Goal: Task Accomplishment & Management: Complete application form

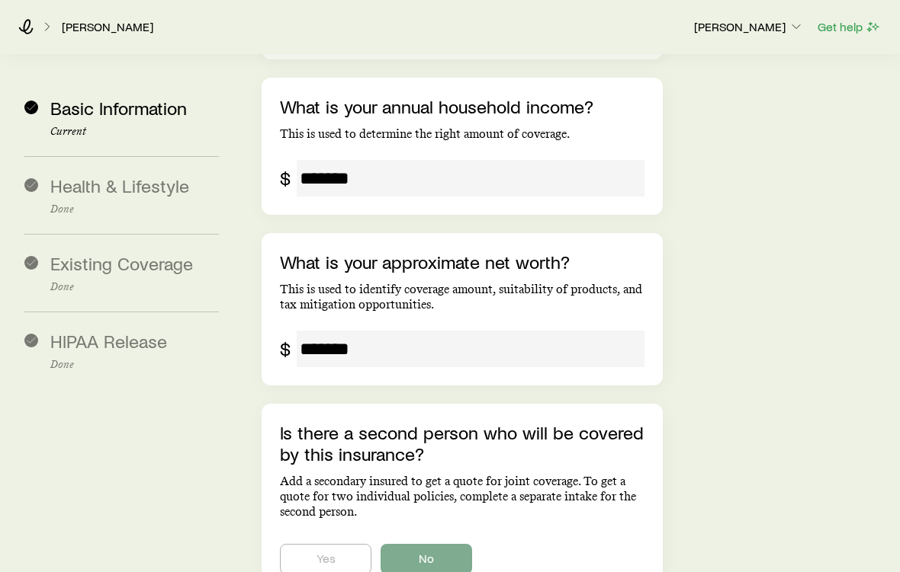
scroll to position [2764, 0]
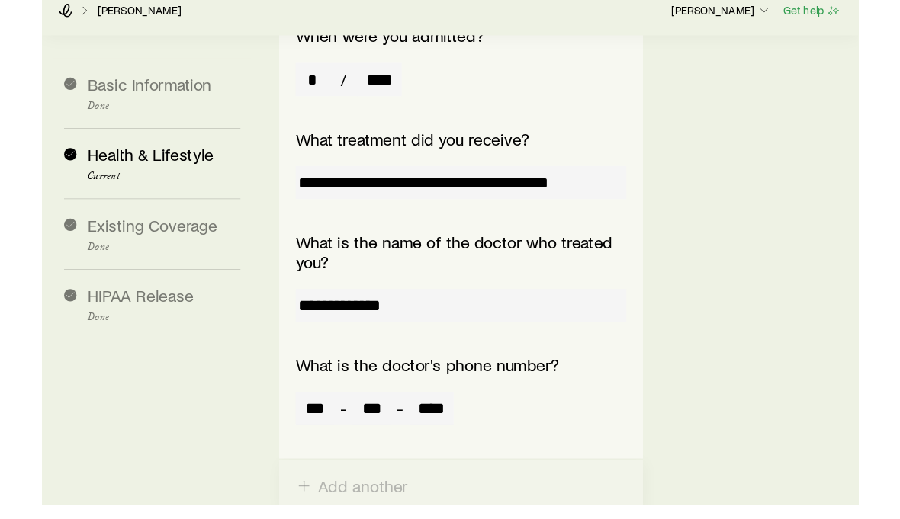
scroll to position [5312, 0]
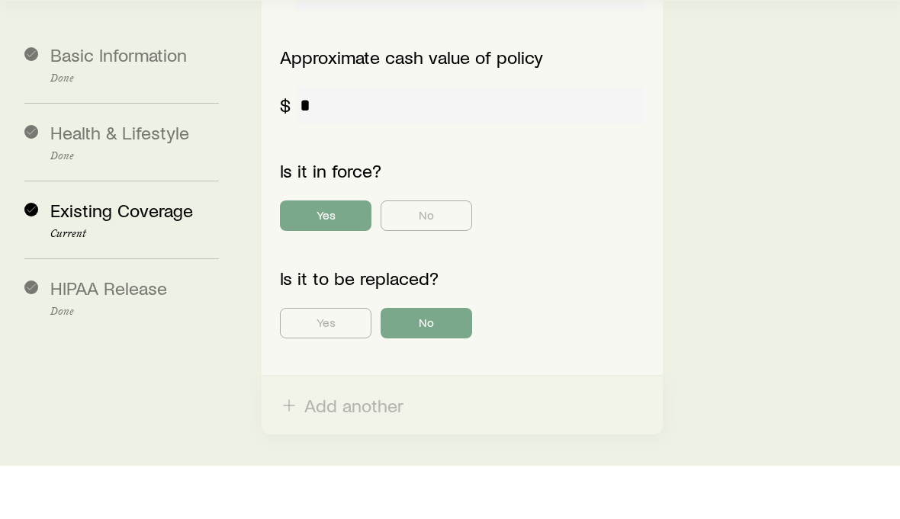
scroll to position [819, 0]
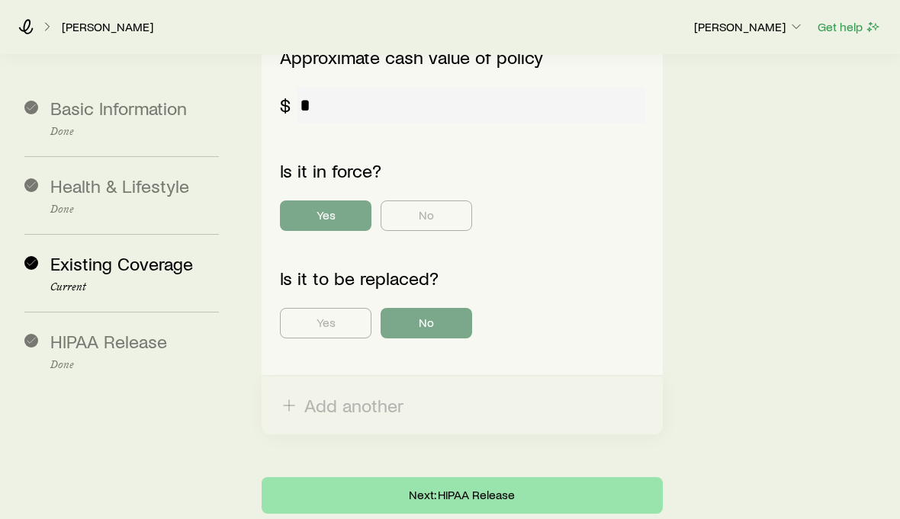
click at [577, 477] on button "Next: HIPAA Release" at bounding box center [461, 495] width 401 height 37
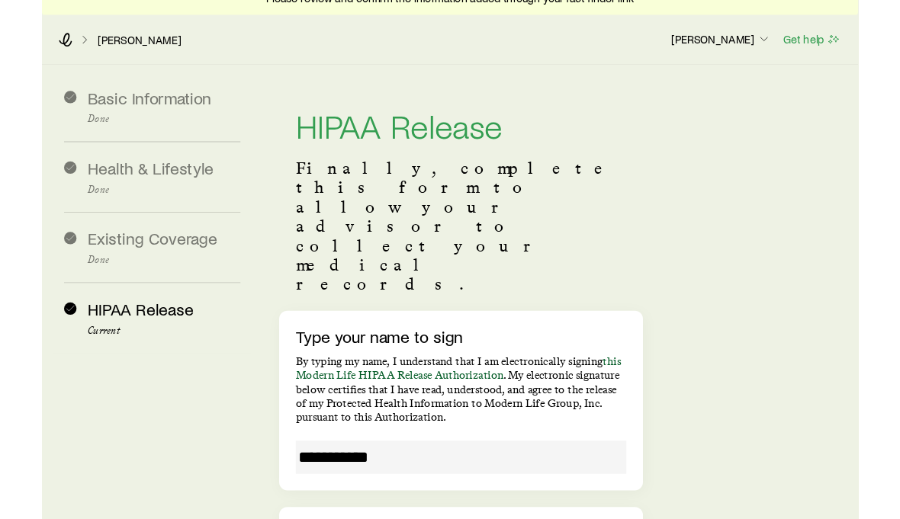
scroll to position [188, 0]
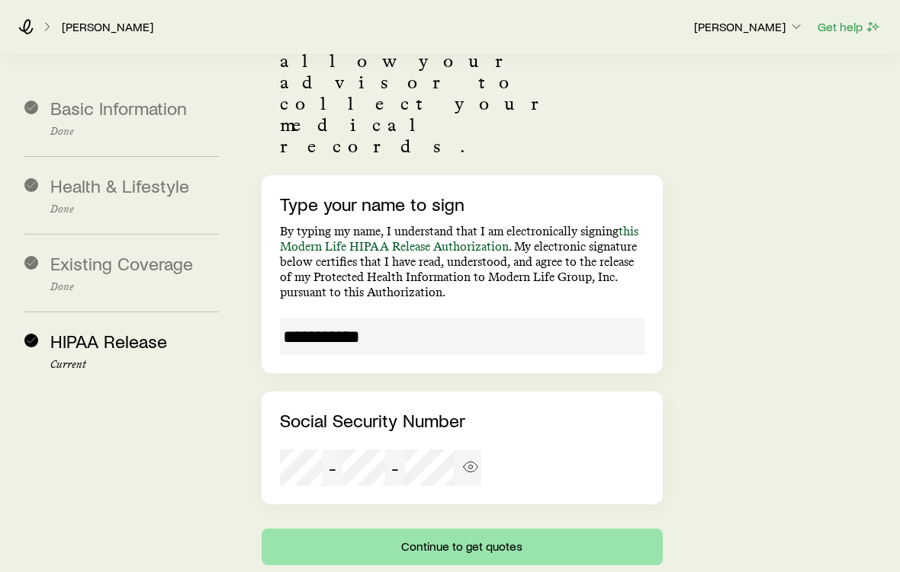
click at [577, 518] on button "Continue to get quotes" at bounding box center [461, 547] width 401 height 37
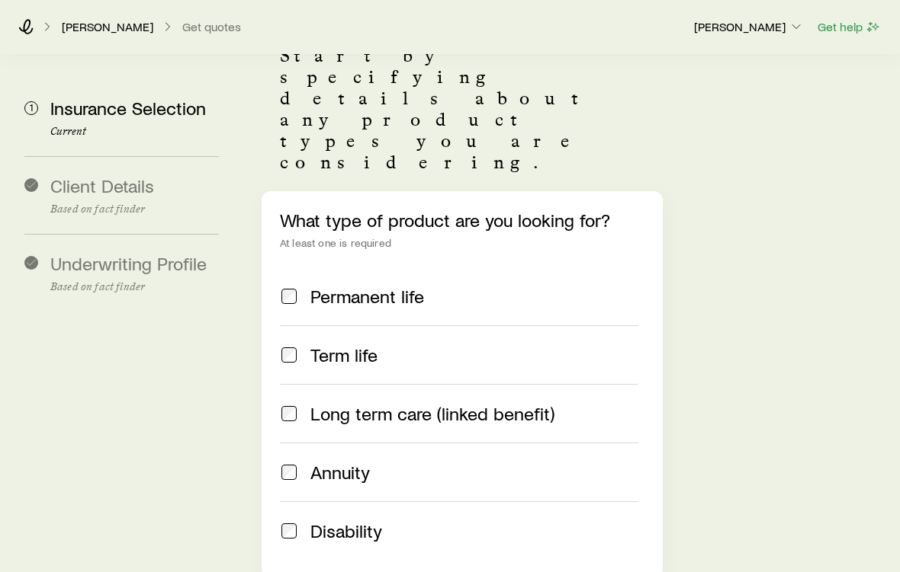
scroll to position [114, 0]
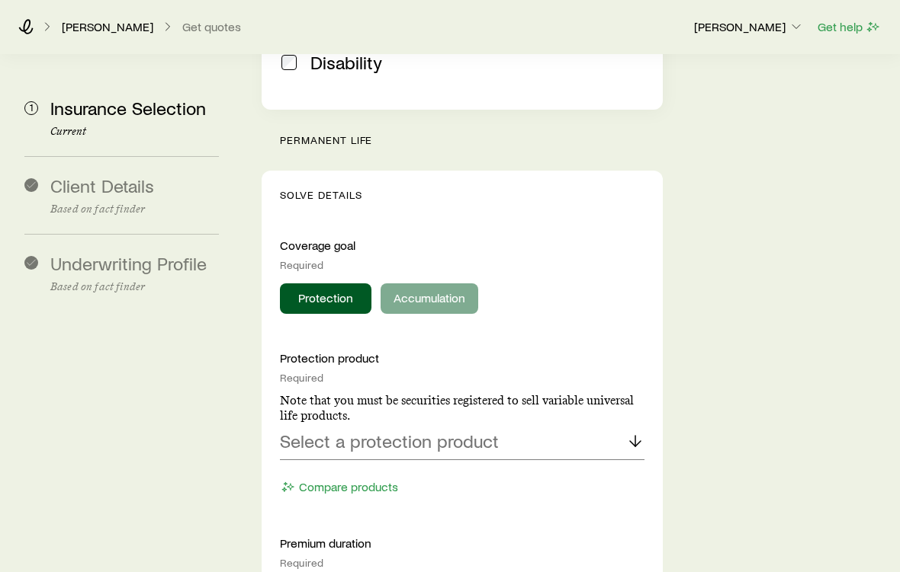
click at [439, 284] on button "Accumulation" at bounding box center [429, 299] width 98 height 30
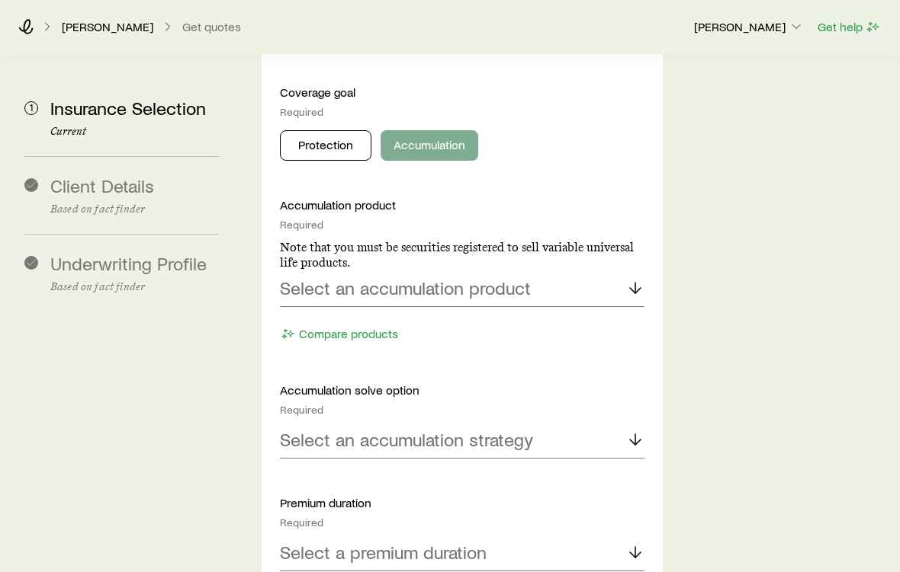
scroll to position [736, 0]
click at [629, 279] on icon at bounding box center [635, 288] width 18 height 18
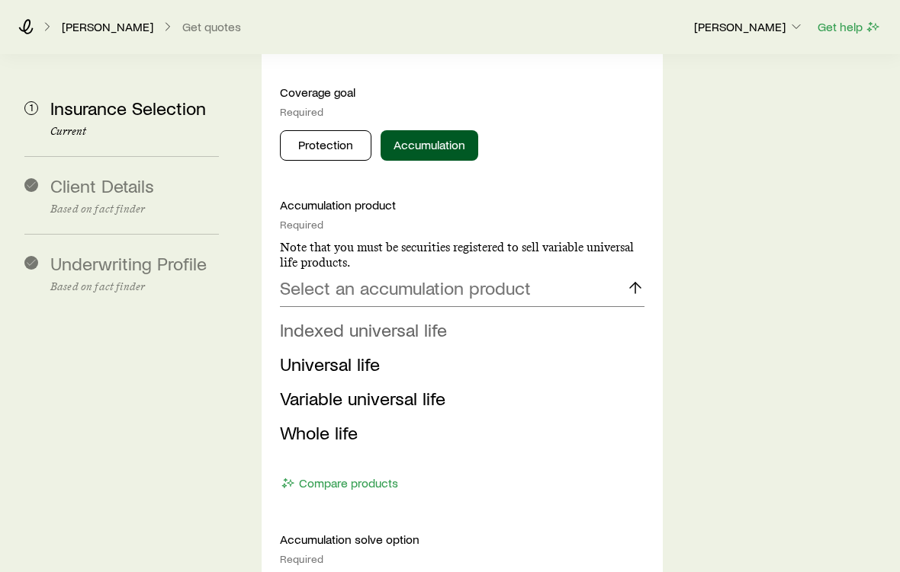
click at [385, 319] on span "Indexed universal life" at bounding box center [363, 330] width 167 height 22
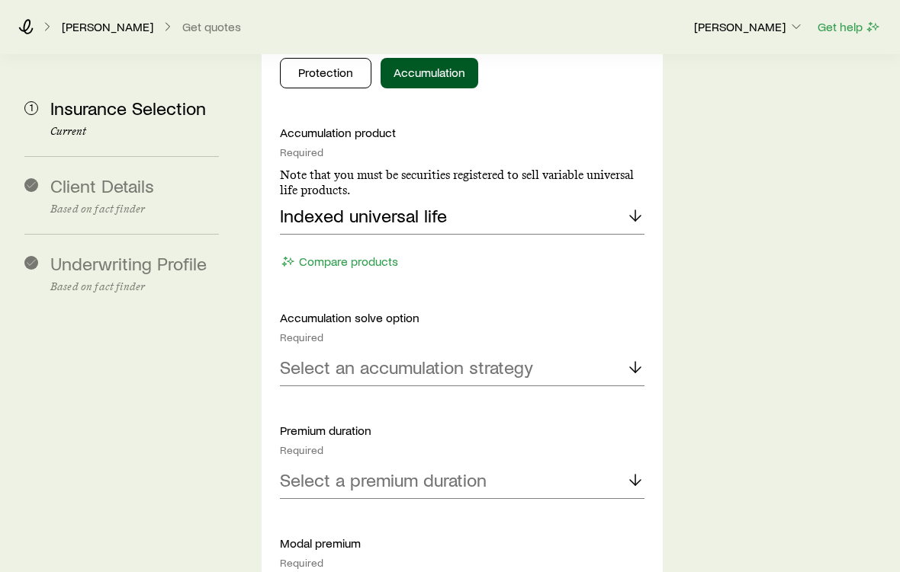
scroll to position [810, 0]
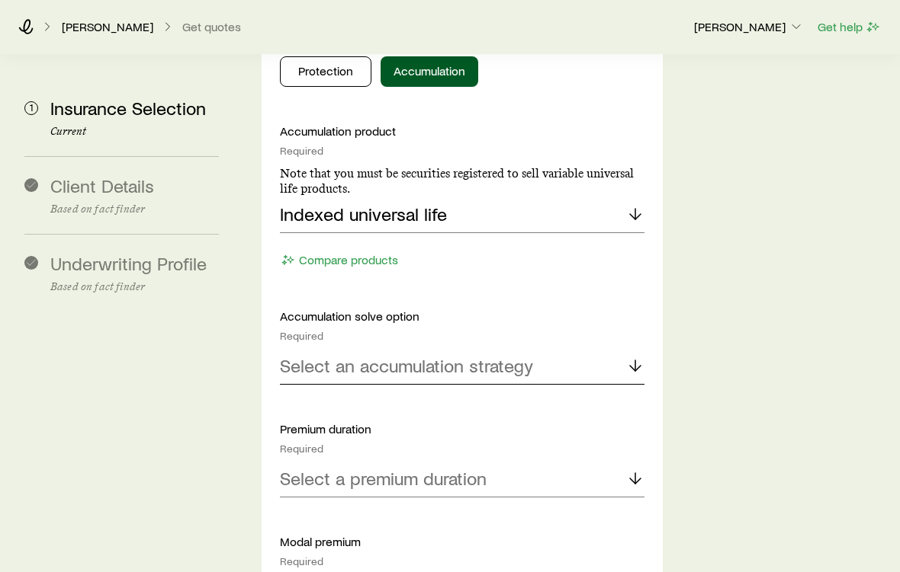
click at [626, 357] on icon at bounding box center [635, 366] width 18 height 18
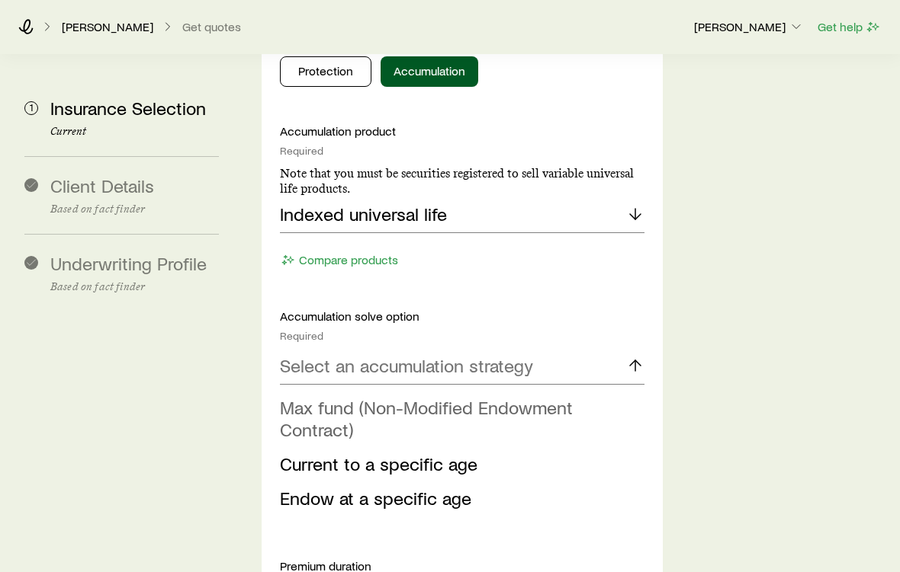
click at [548, 396] on span "Max fund (Non-Modified Endowment Contract)" at bounding box center [426, 418] width 293 height 44
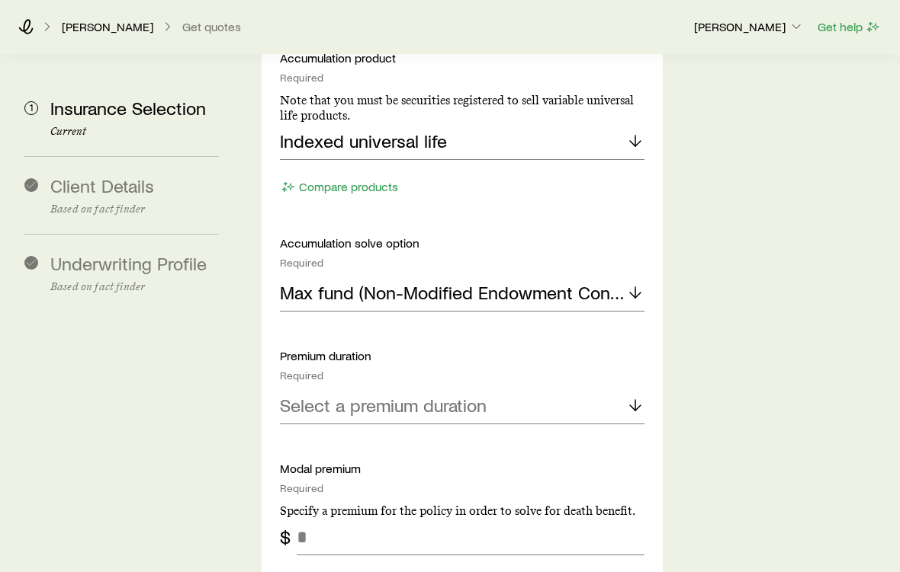
scroll to position [883, 0]
click at [627, 396] on icon at bounding box center [635, 405] width 18 height 18
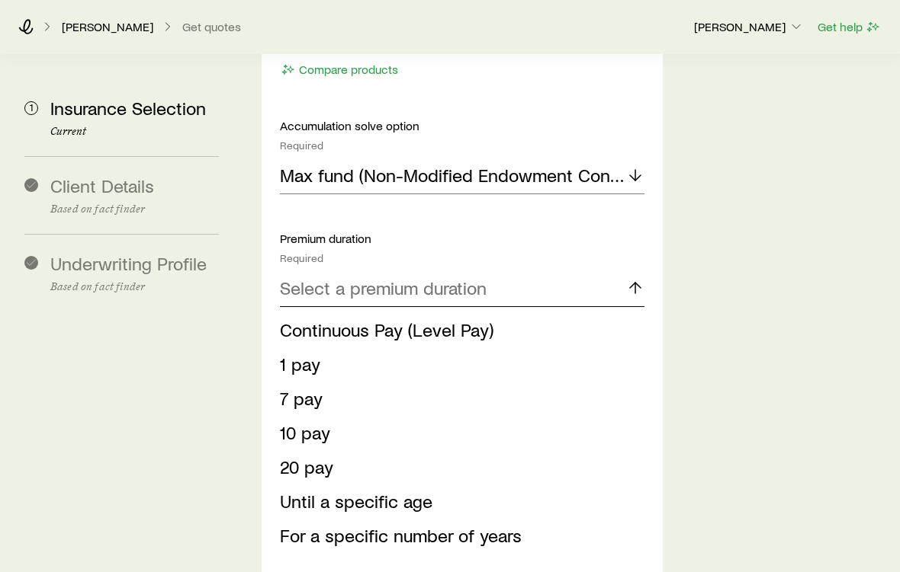
scroll to position [1000, 0]
click at [477, 319] on span "Continuous Pay (Level Pay)" at bounding box center [386, 330] width 213 height 22
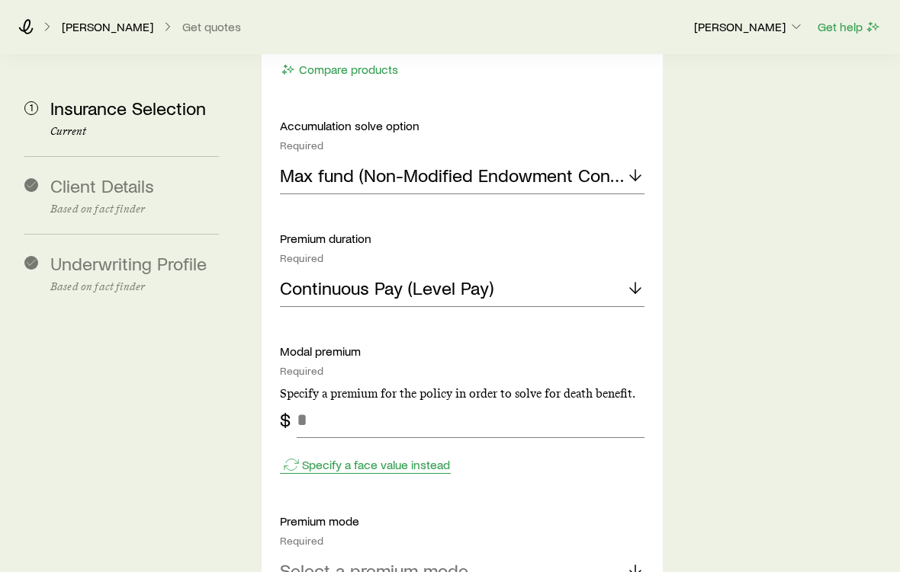
click at [440, 457] on button "Specify a face value instead" at bounding box center [365, 466] width 171 height 18
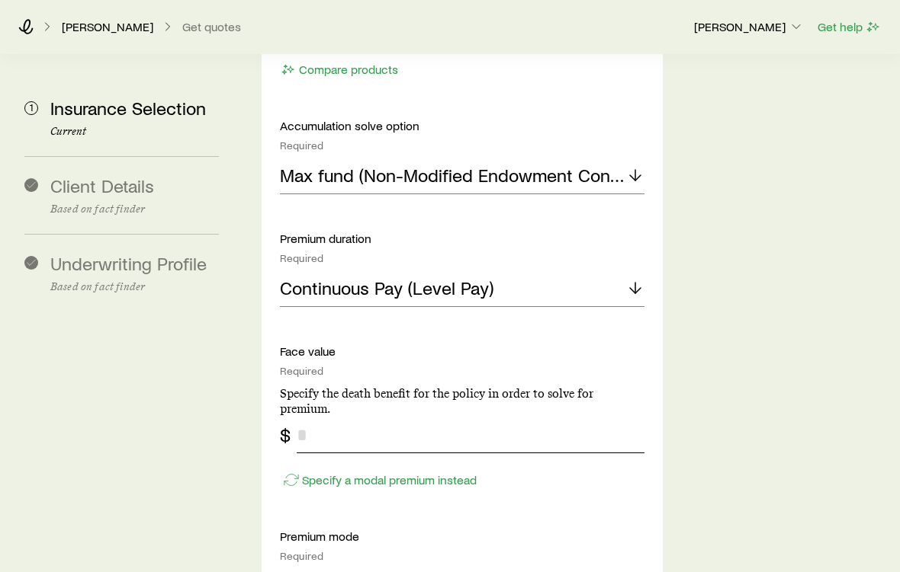
click at [508, 417] on input "tel" at bounding box center [471, 435] width 348 height 37
type input "*******"
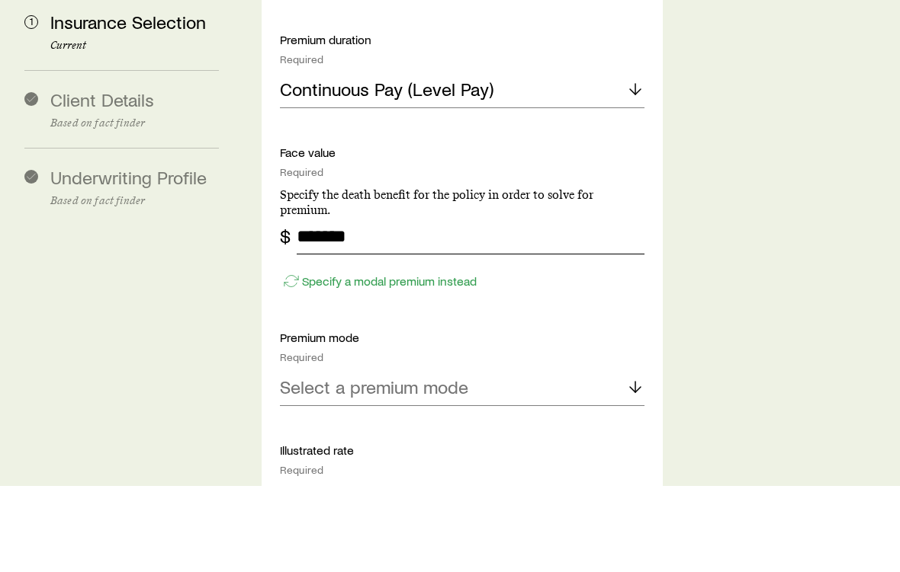
scroll to position [1118, 0]
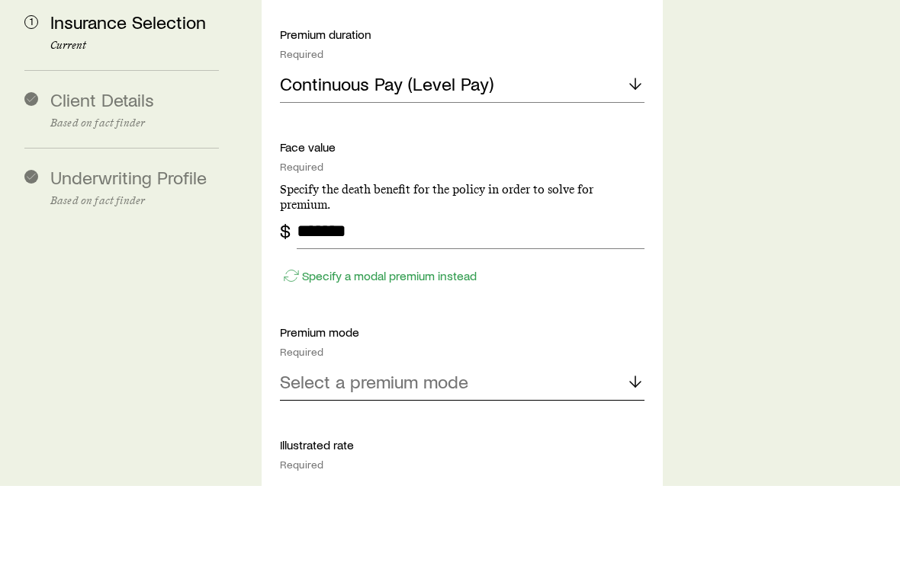
click at [616, 451] on div "Select a premium mode" at bounding box center [462, 469] width 364 height 37
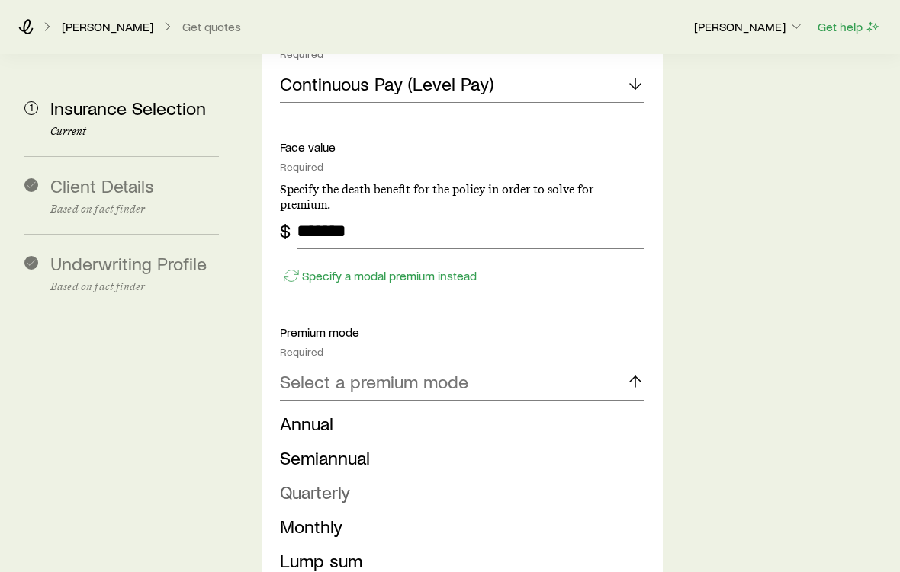
click at [338, 481] on span "Quarterly" at bounding box center [315, 492] width 70 height 22
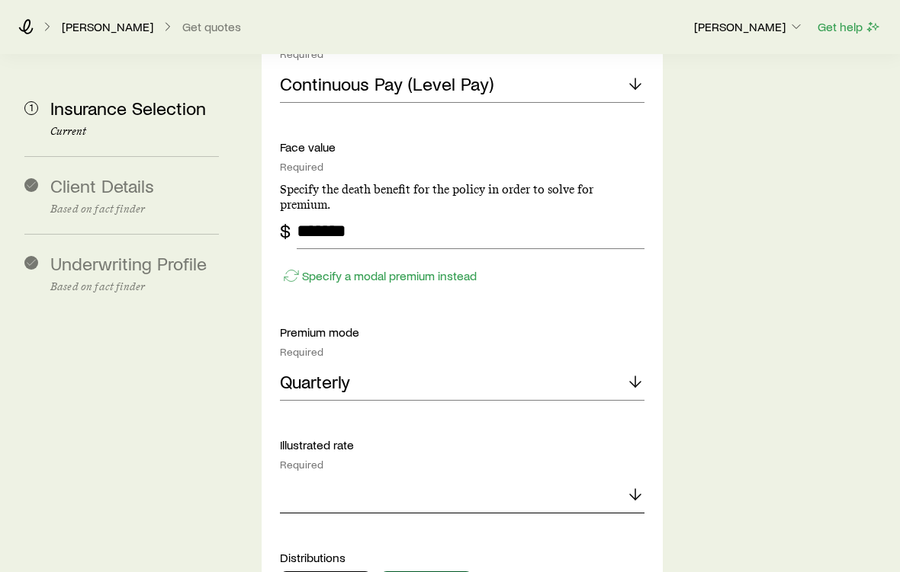
click at [634, 486] on icon at bounding box center [635, 495] width 18 height 18
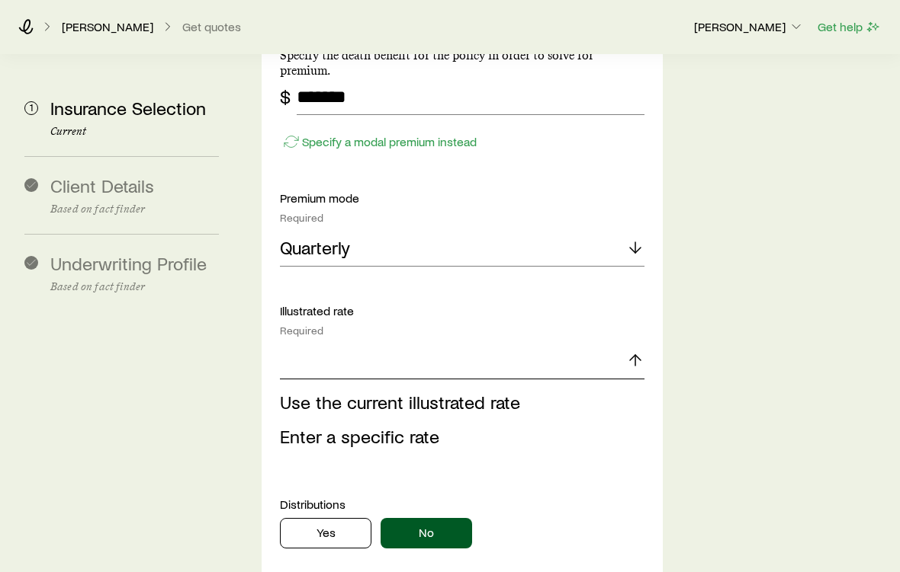
scroll to position [1341, 0]
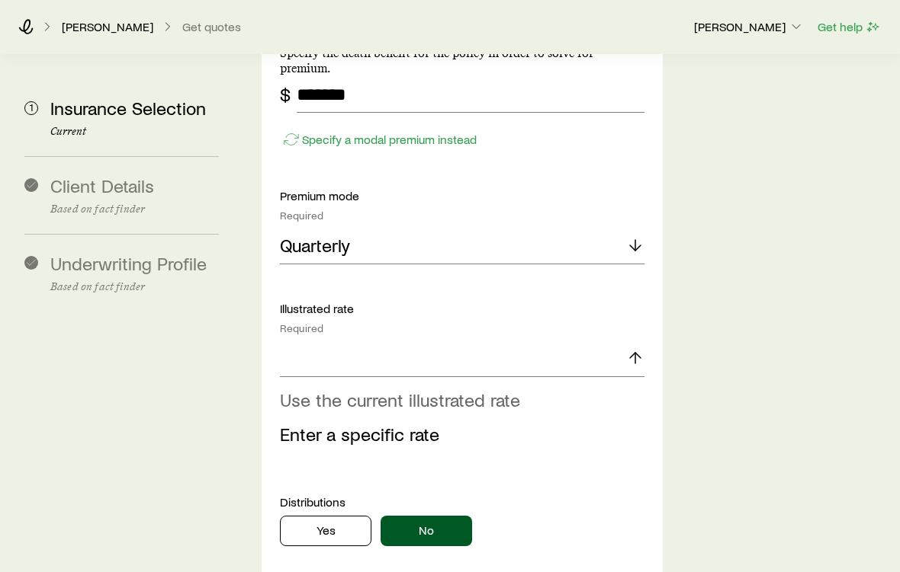
click at [512, 383] on li "Use the current illustrated rate" at bounding box center [457, 400] width 355 height 34
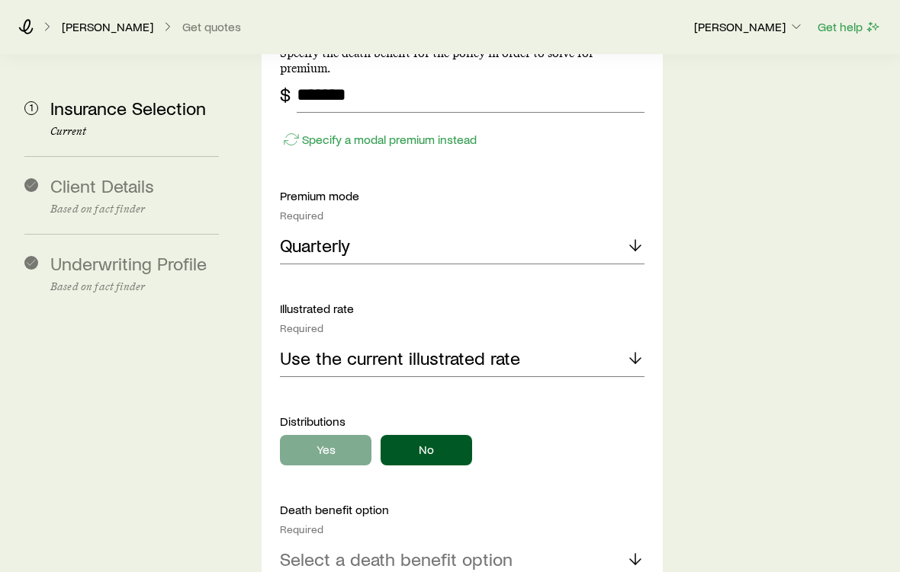
click at [324, 435] on button "Yes" at bounding box center [325, 450] width 91 height 30
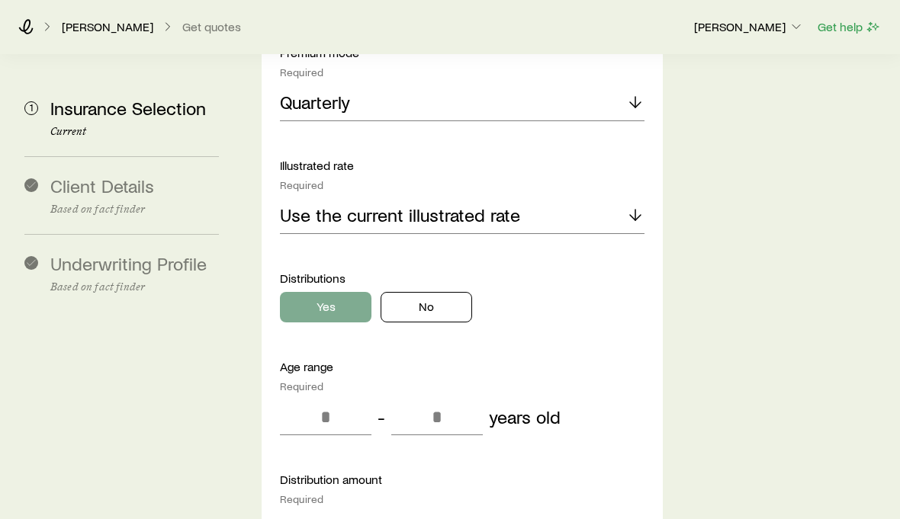
scroll to position [1480, 0]
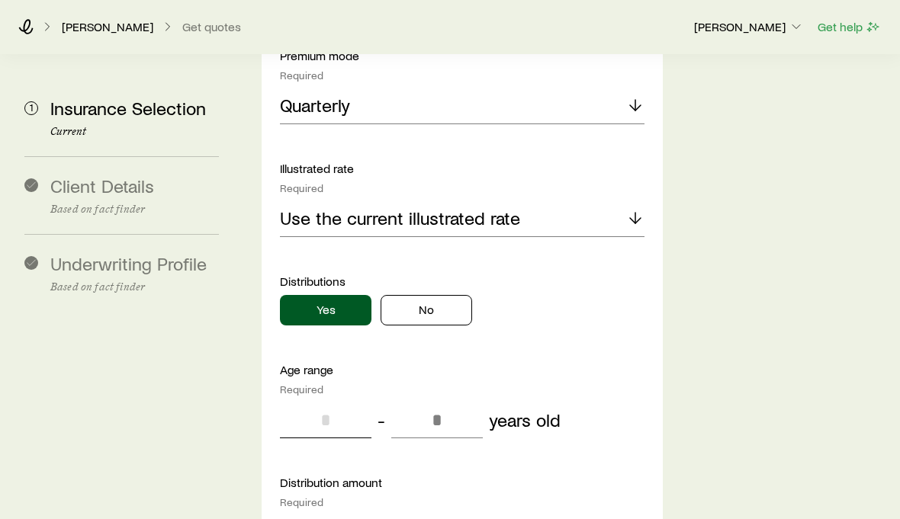
click at [328, 403] on input "tel" at bounding box center [325, 421] width 91 height 37
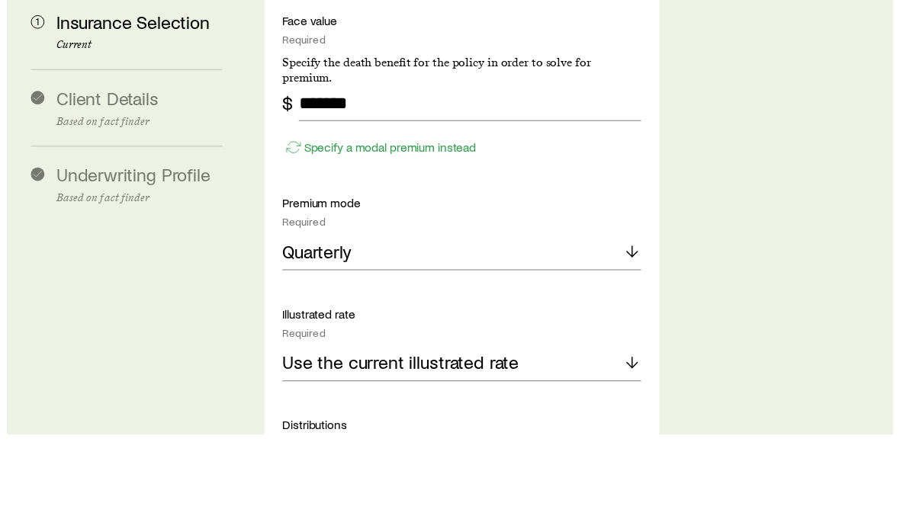
scroll to position [1250, 0]
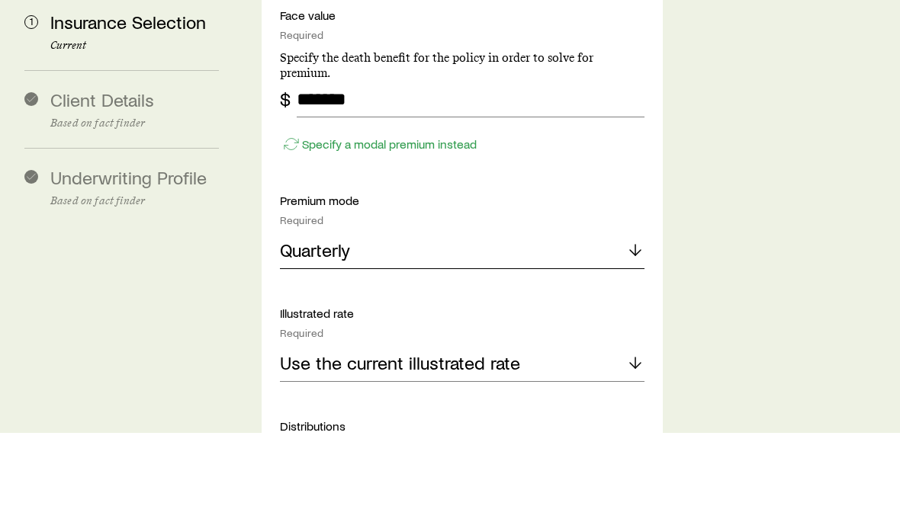
click at [629, 319] on div "Quarterly" at bounding box center [462, 337] width 364 height 37
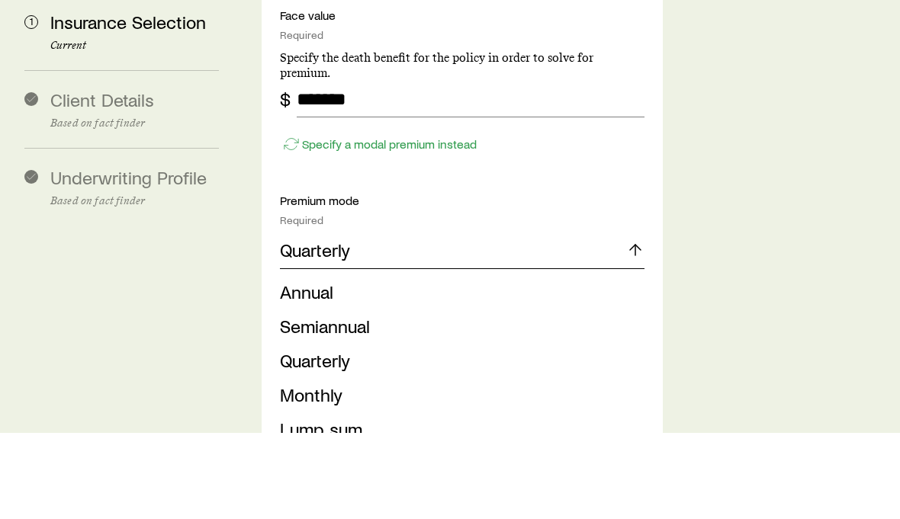
scroll to position [1336, 0]
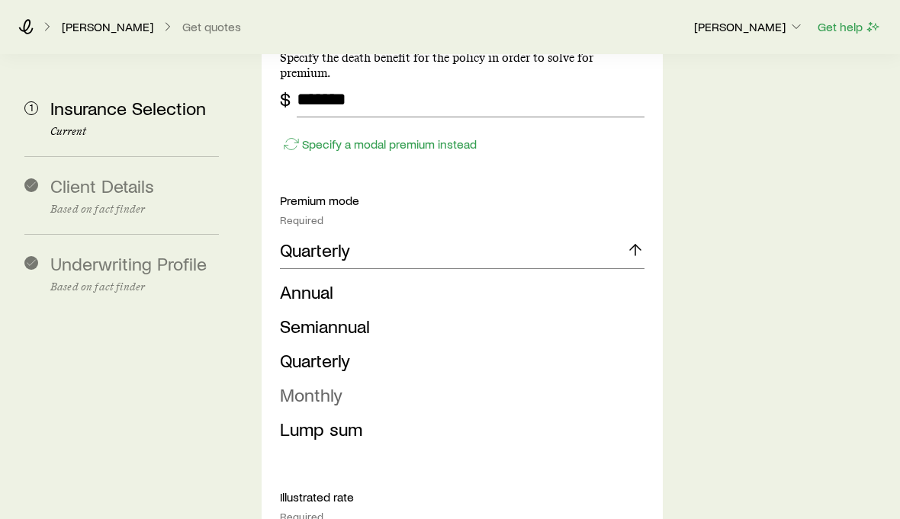
click at [447, 378] on li "Monthly" at bounding box center [457, 395] width 355 height 34
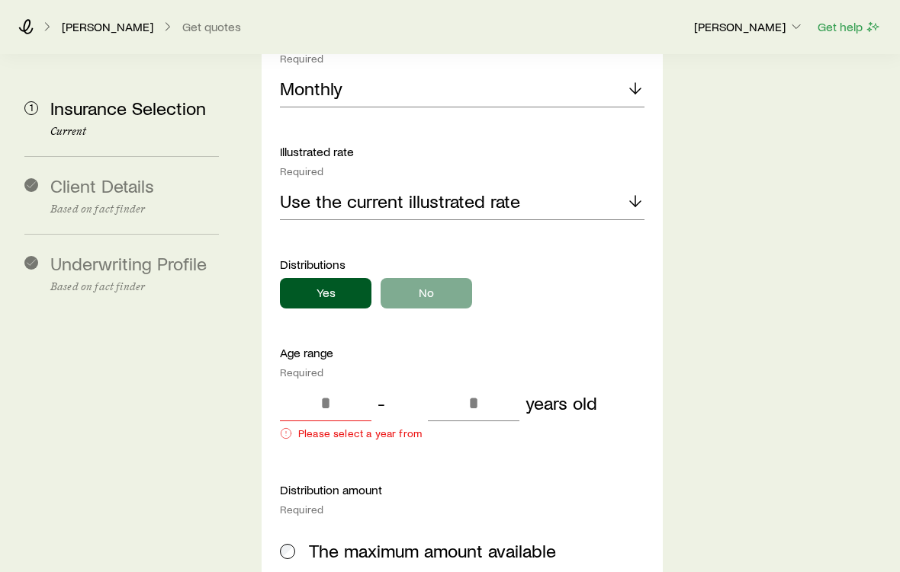
click at [443, 279] on button "No" at bounding box center [425, 294] width 91 height 30
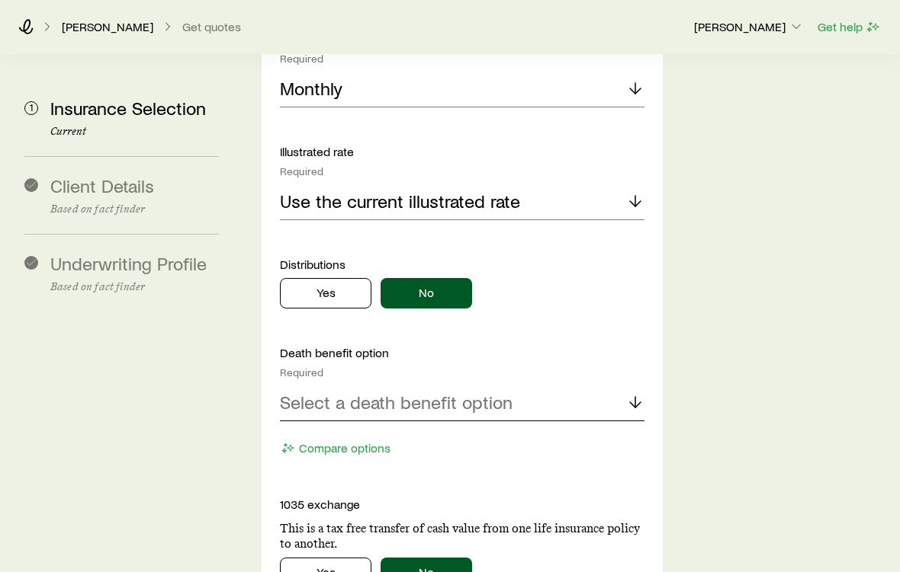
click at [618, 385] on div "Select a death benefit option" at bounding box center [462, 403] width 364 height 37
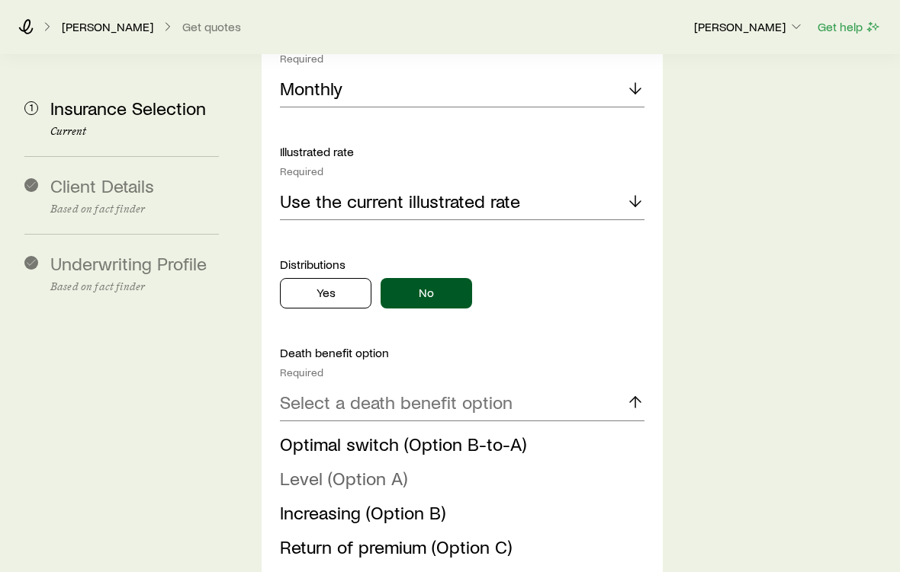
click at [295, 467] on span "Level (Option A)" at bounding box center [343, 478] width 127 height 22
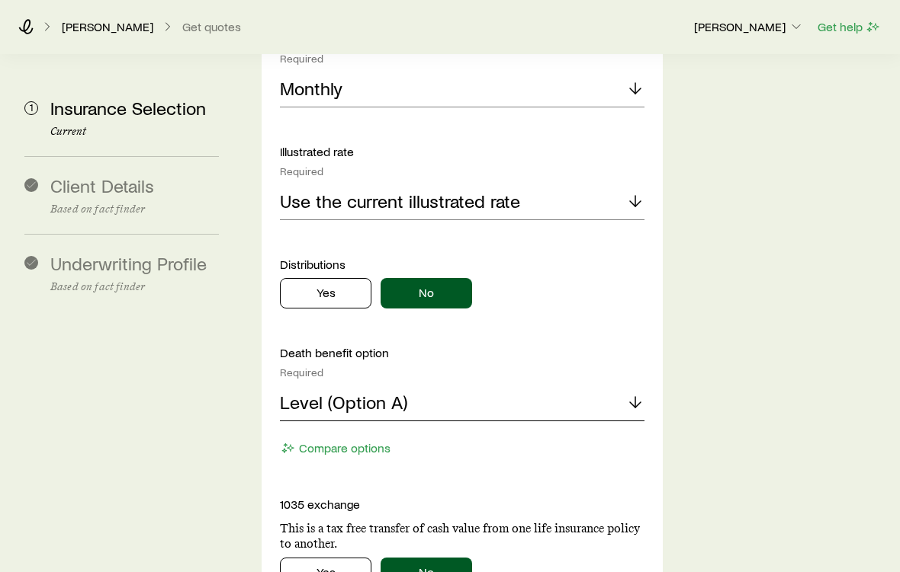
click at [621, 385] on div "Level (Option A)" at bounding box center [462, 403] width 364 height 37
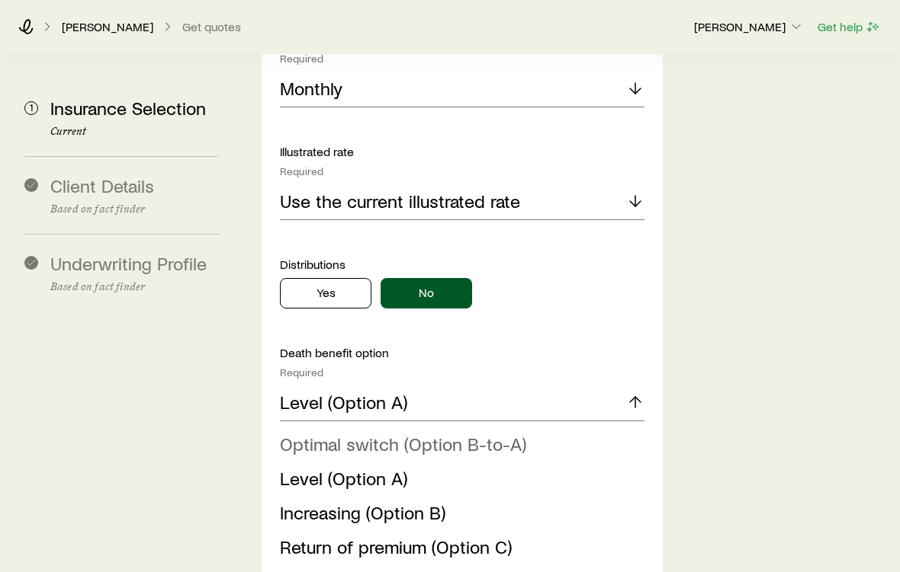
click at [521, 428] on li "Optimal switch (Option B-to-A)" at bounding box center [457, 445] width 355 height 34
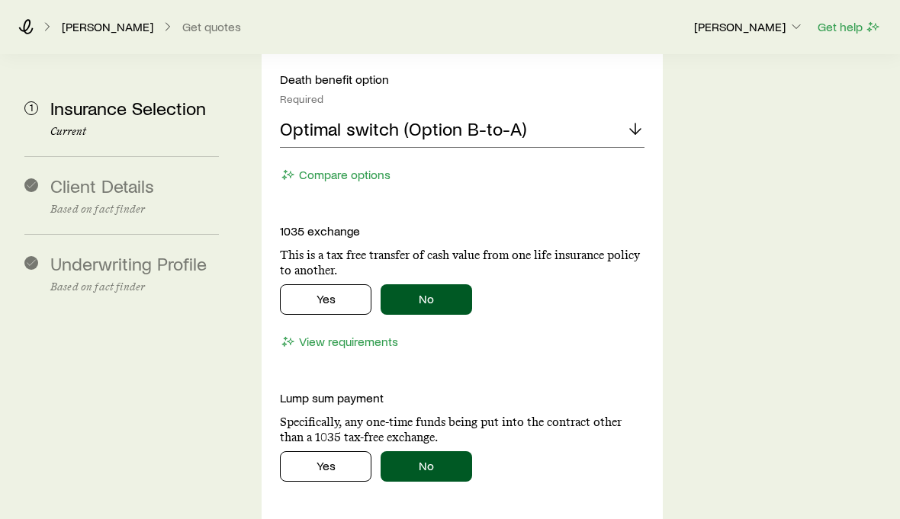
scroll to position [1771, 0]
click at [329, 285] on button "Yes" at bounding box center [325, 300] width 91 height 30
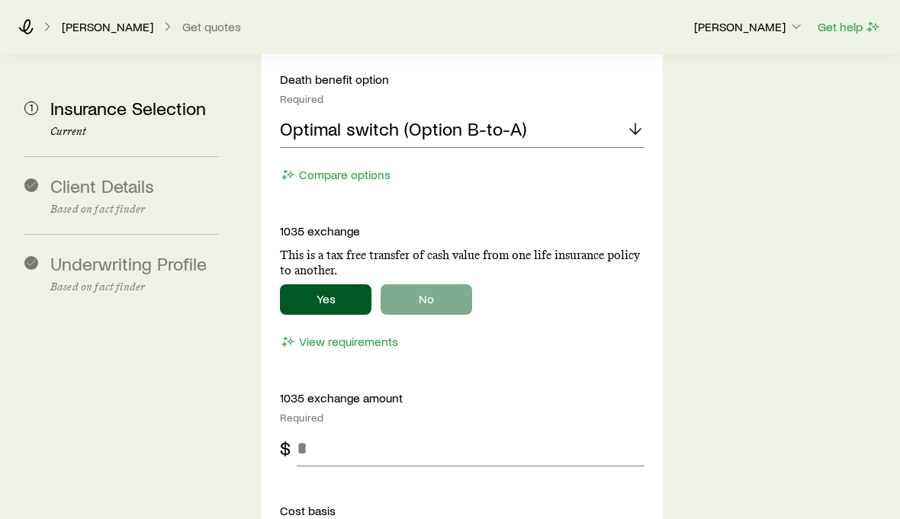
click at [438, 284] on button "No" at bounding box center [425, 299] width 91 height 30
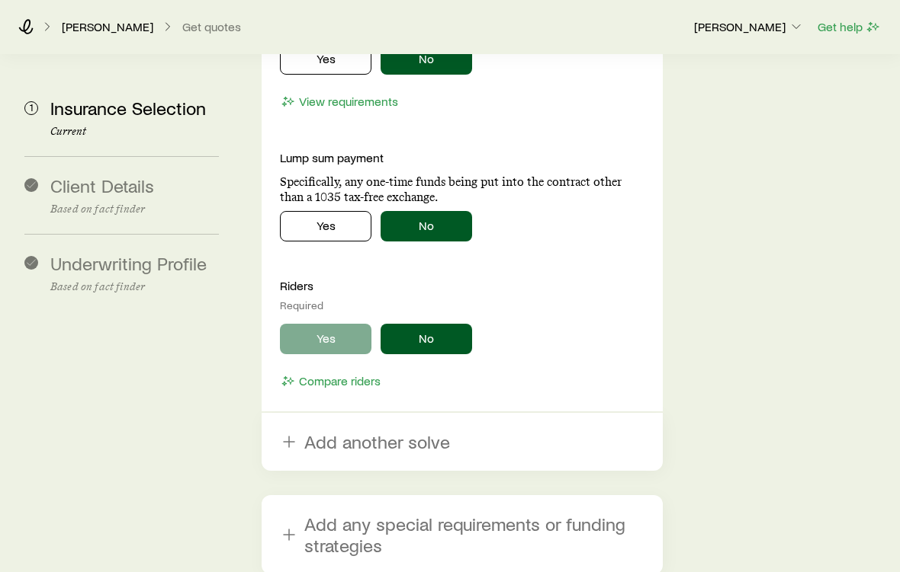
click at [325, 325] on button "Yes" at bounding box center [325, 340] width 91 height 30
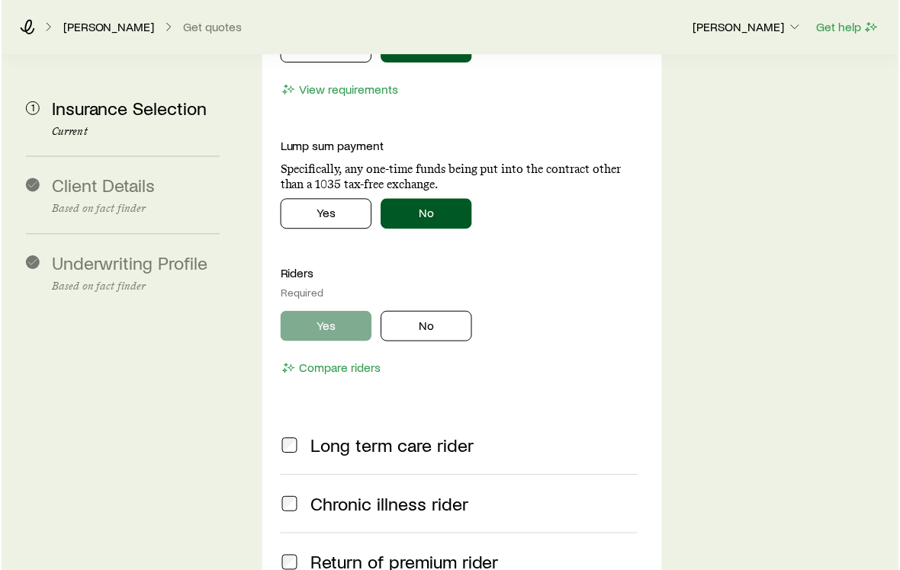
scroll to position [2012, 0]
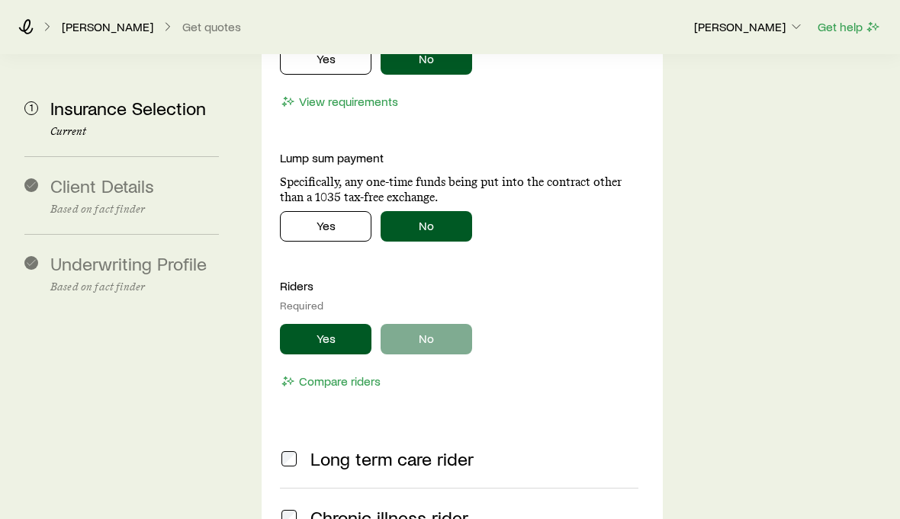
click at [415, 324] on button "No" at bounding box center [425, 339] width 91 height 30
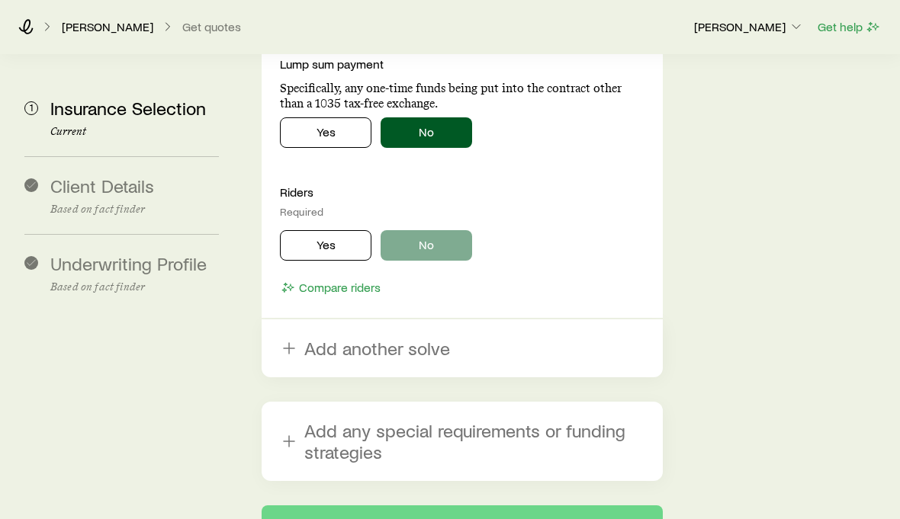
scroll to position [2155, 0]
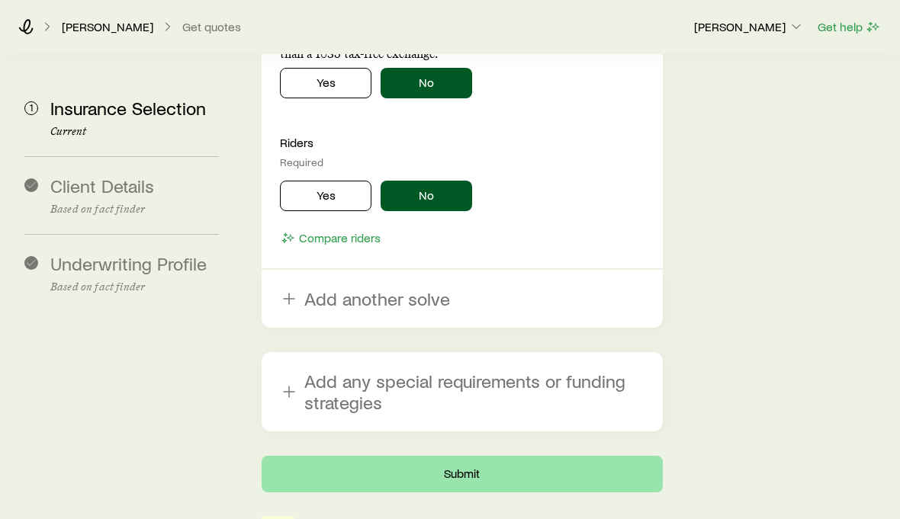
click at [589, 456] on button "Submit" at bounding box center [461, 474] width 401 height 37
